Goal: Find specific page/section: Find specific page/section

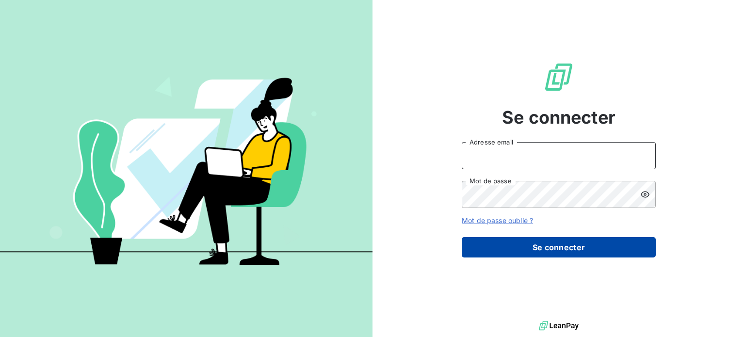
type input "julie@monga.io"
click at [497, 246] on button "Se connecter" at bounding box center [559, 247] width 194 height 20
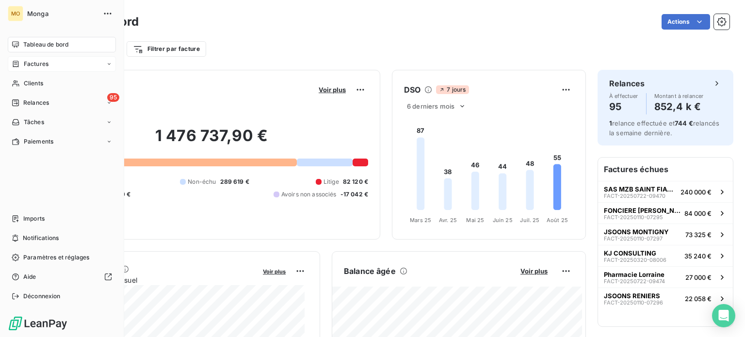
click at [36, 64] on span "Factures" at bounding box center [36, 64] width 25 height 9
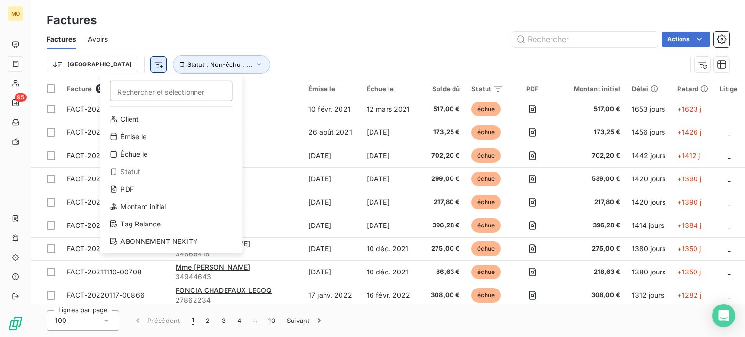
click at [105, 63] on html "MO 95 Factures Factures Avoirs Actions Trier Rechercher et sélectionner Client …" at bounding box center [372, 168] width 745 height 337
click at [135, 126] on div "Client" at bounding box center [171, 120] width 134 height 16
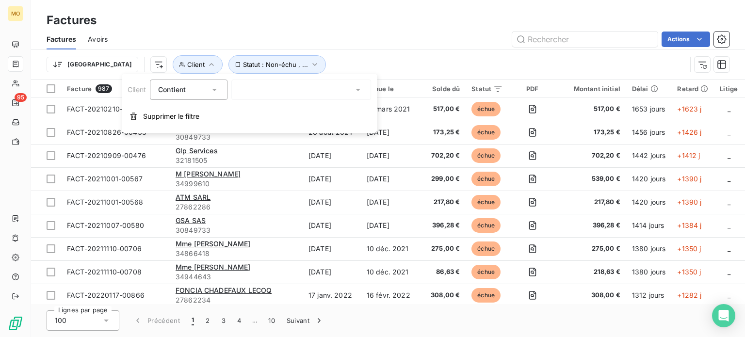
click at [185, 96] on div "Contient" at bounding box center [189, 90] width 78 height 20
click at [250, 95] on div at bounding box center [301, 90] width 140 height 20
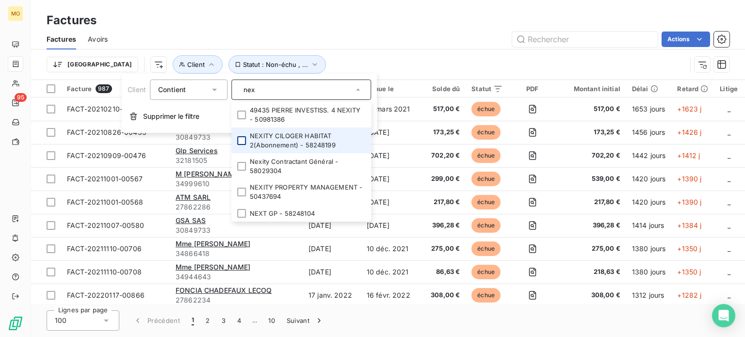
type input "nex"
click at [244, 137] on div at bounding box center [241, 140] width 9 height 9
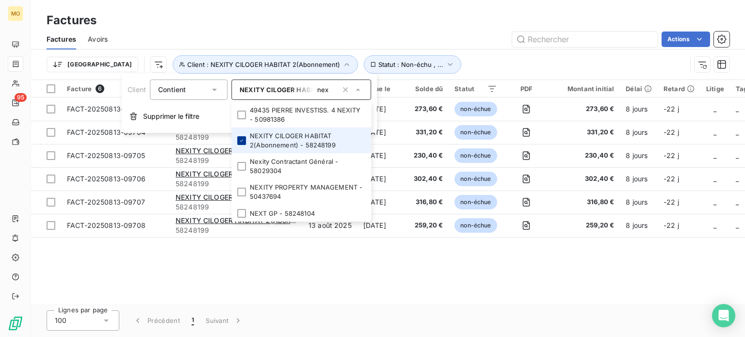
click at [244, 138] on icon at bounding box center [242, 141] width 6 height 6
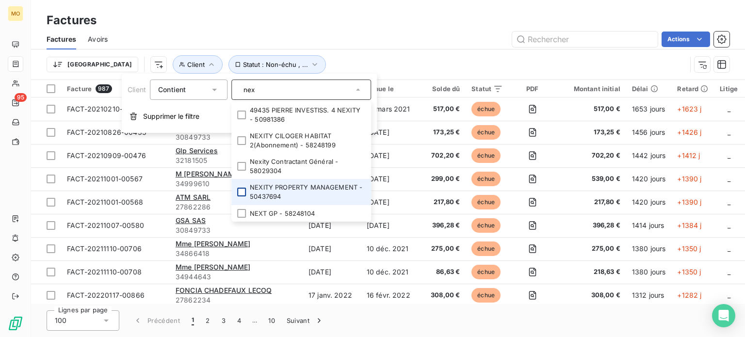
click at [241, 192] on div at bounding box center [241, 192] width 9 height 9
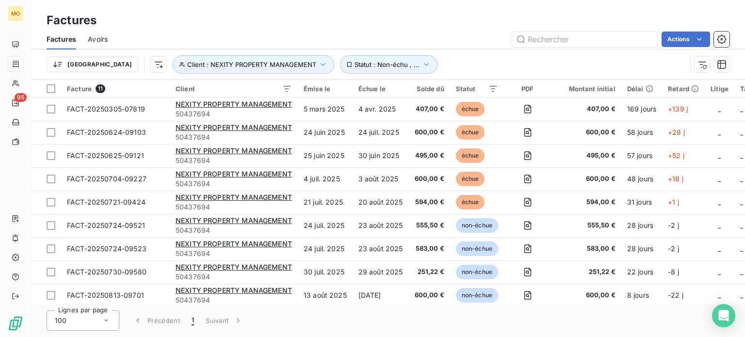
click at [415, 53] on div "Trier Client : NEXITY PROPERTY MANAGEMENT Statut : Non-échu , ..." at bounding box center [388, 64] width 683 height 30
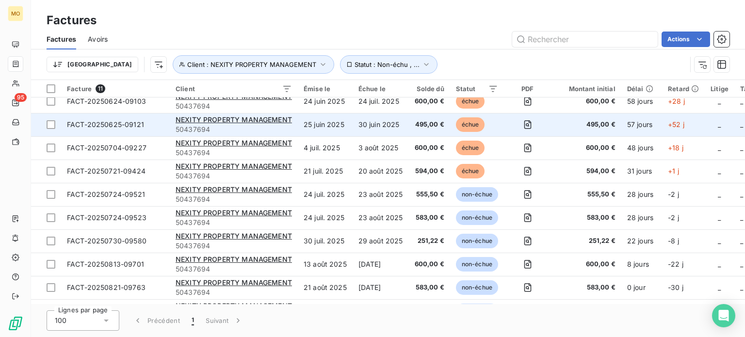
scroll to position [34, 0]
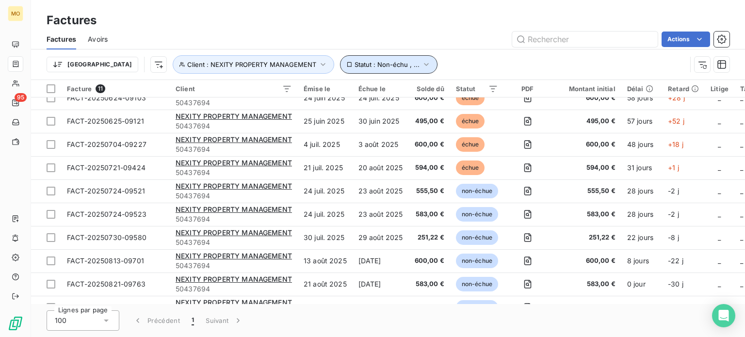
click at [354, 66] on span "Statut : Non-échu , ..." at bounding box center [386, 65] width 65 height 8
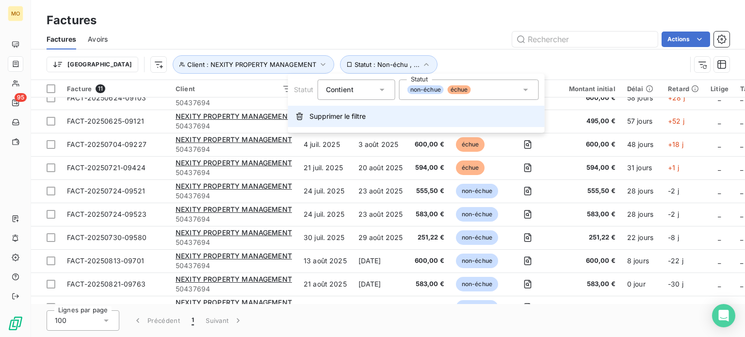
click at [347, 116] on span "Supprimer le filtre" at bounding box center [337, 117] width 56 height 10
